Goal: Download file/media

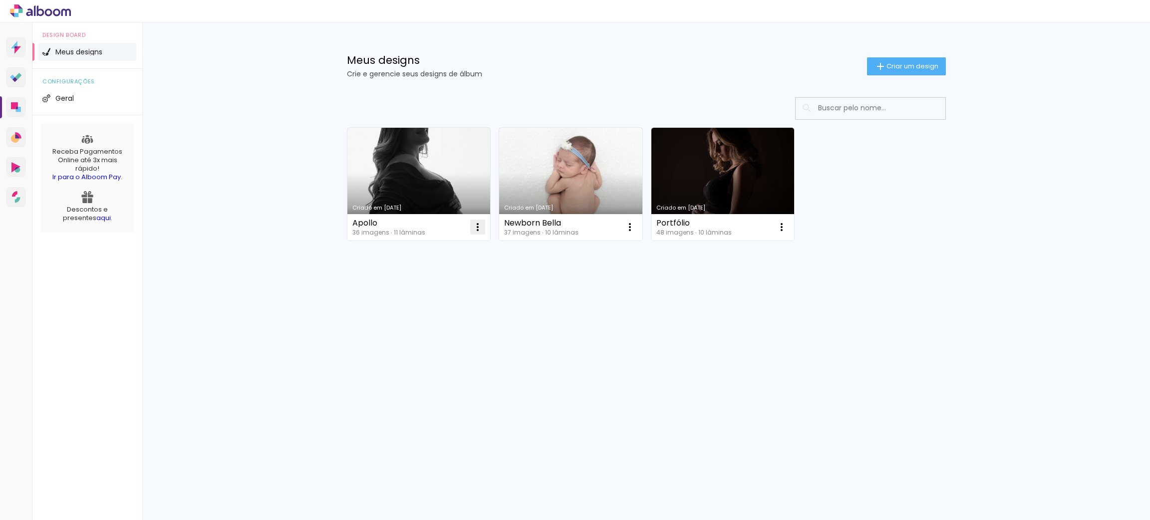
click at [479, 230] on iron-icon at bounding box center [478, 227] width 12 height 12
click at [429, 245] on paper-item "Abrir" at bounding box center [438, 251] width 100 height 20
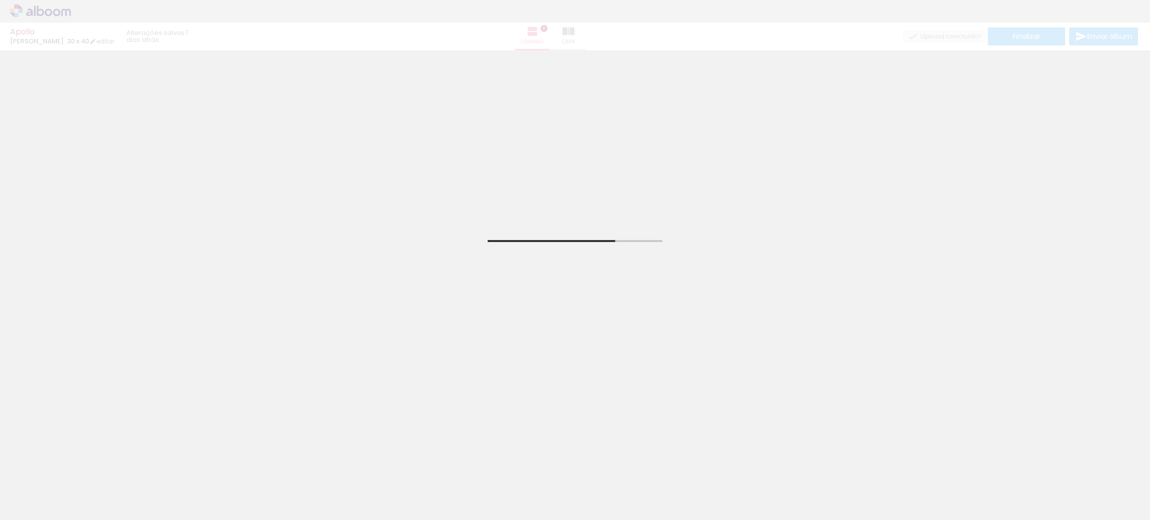
click at [1054, 41] on div "Apollo Luiz Fotógrafo: 30 x 40 editar 7 dias atrás. Lâminas 11 Capa Finalizar E…" at bounding box center [575, 25] width 1150 height 50
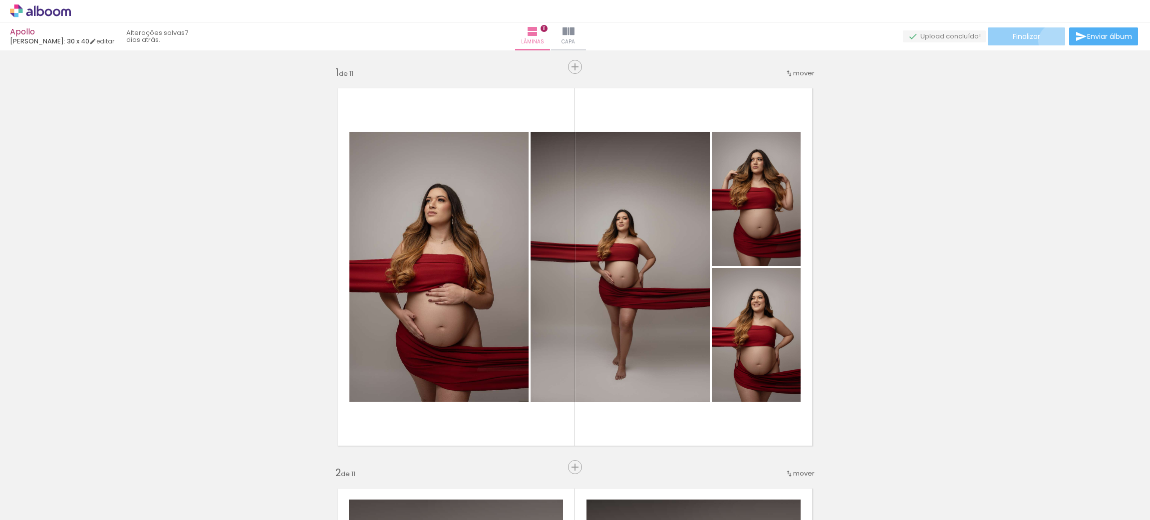
click at [1053, 41] on paper-button "Finalizar" at bounding box center [1026, 36] width 77 height 18
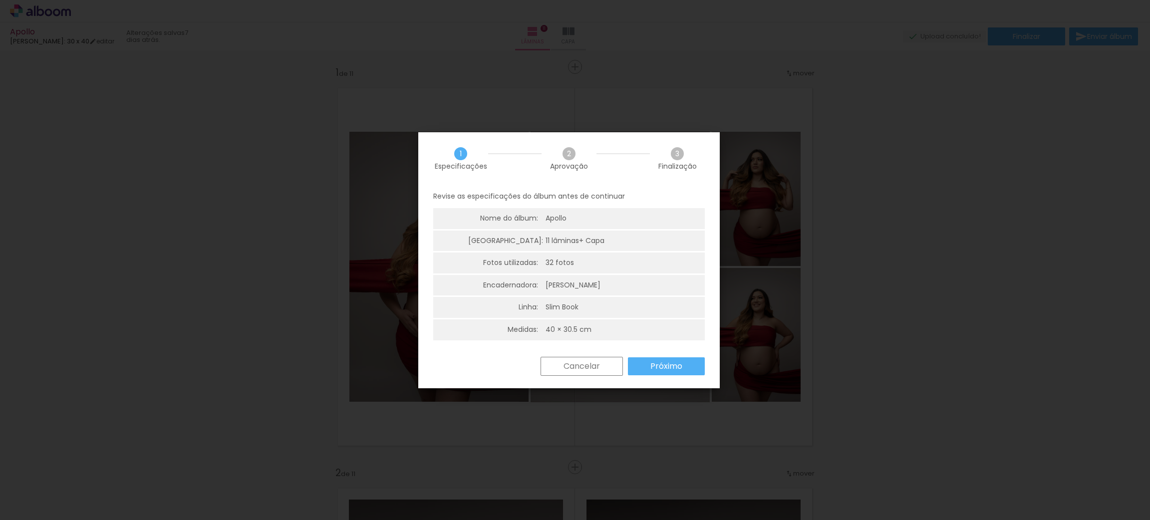
click at [645, 361] on paper-button "Próximo" at bounding box center [666, 366] width 77 height 18
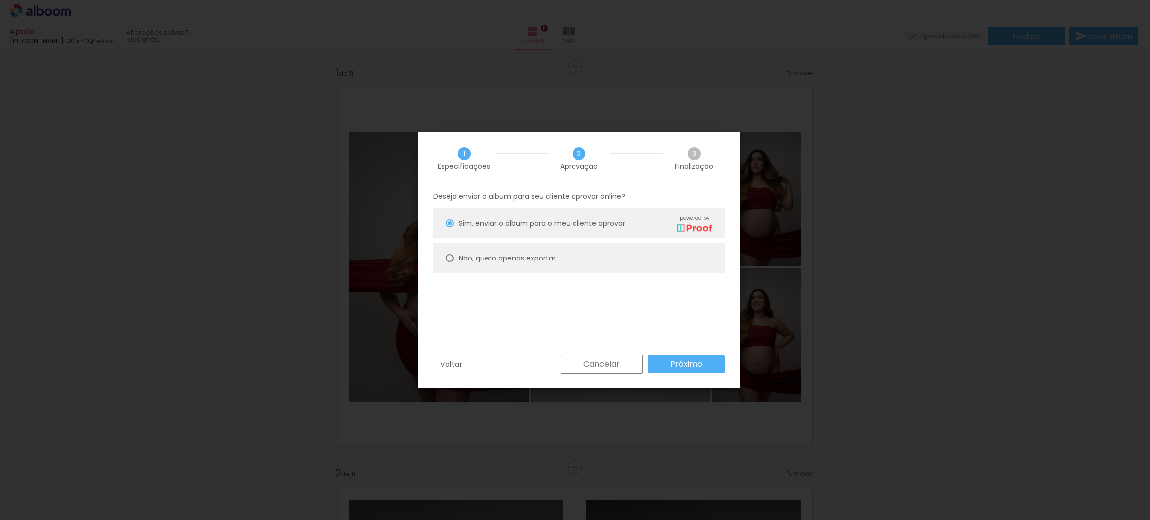
click at [0, 0] on slot "Não, quero apenas exportar" at bounding box center [0, 0] width 0 height 0
type paper-radio-button "on"
click at [665, 362] on paper-button "Próximo" at bounding box center [686, 364] width 77 height 18
type input "Alta, 300 DPI"
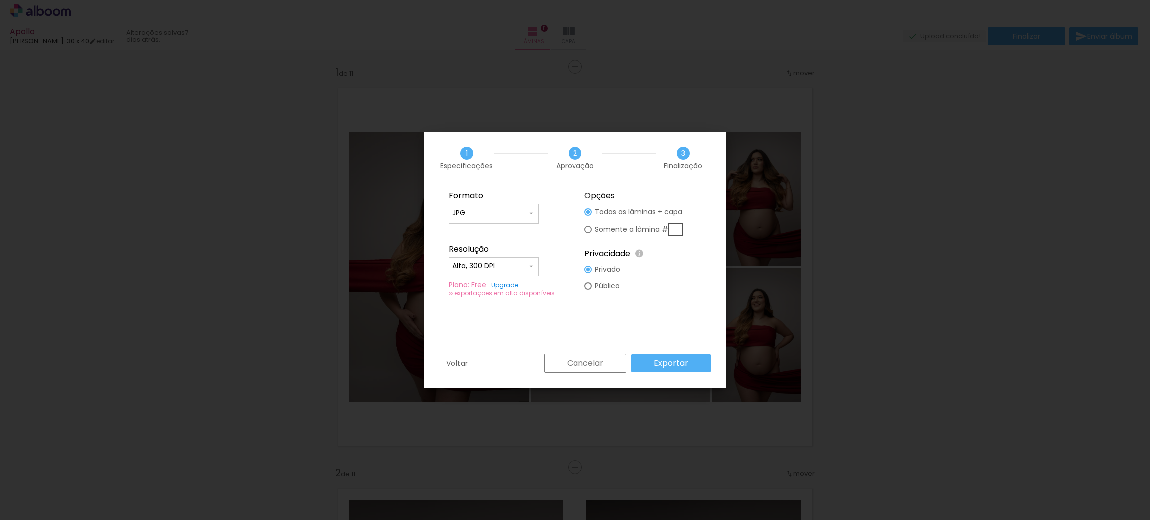
click at [0, 0] on slot "Somente a lâmina #" at bounding box center [0, 0] width 0 height 0
type paper-radio-button "on"
click at [592, 212] on div at bounding box center [588, 211] width 7 height 7
type paper-radio-button "on"
click at [0, 0] on slot "Exportar" at bounding box center [0, 0] width 0 height 0
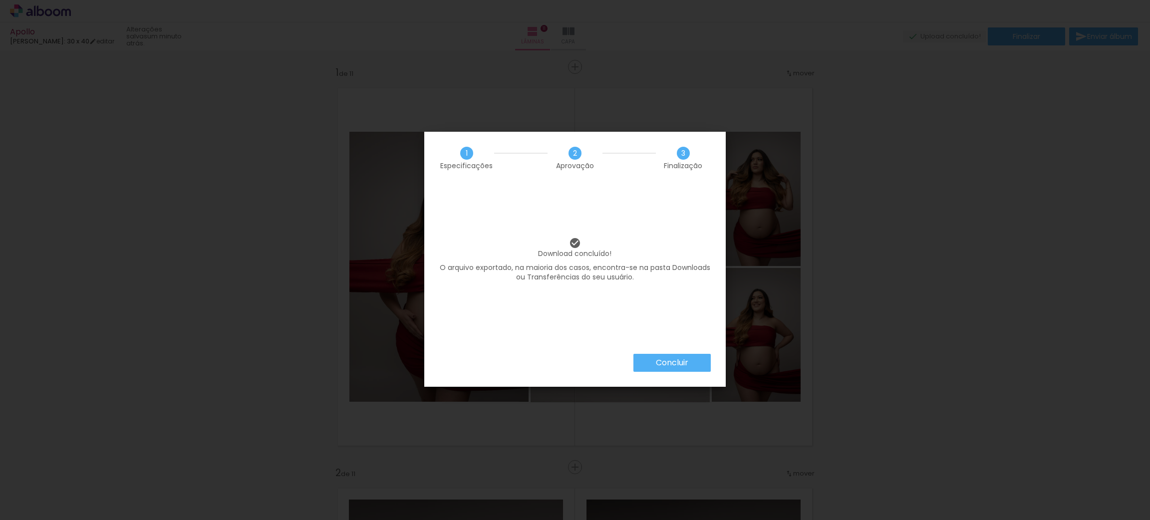
click at [0, 0] on slot "Concluir" at bounding box center [0, 0] width 0 height 0
